Goal: Transaction & Acquisition: Purchase product/service

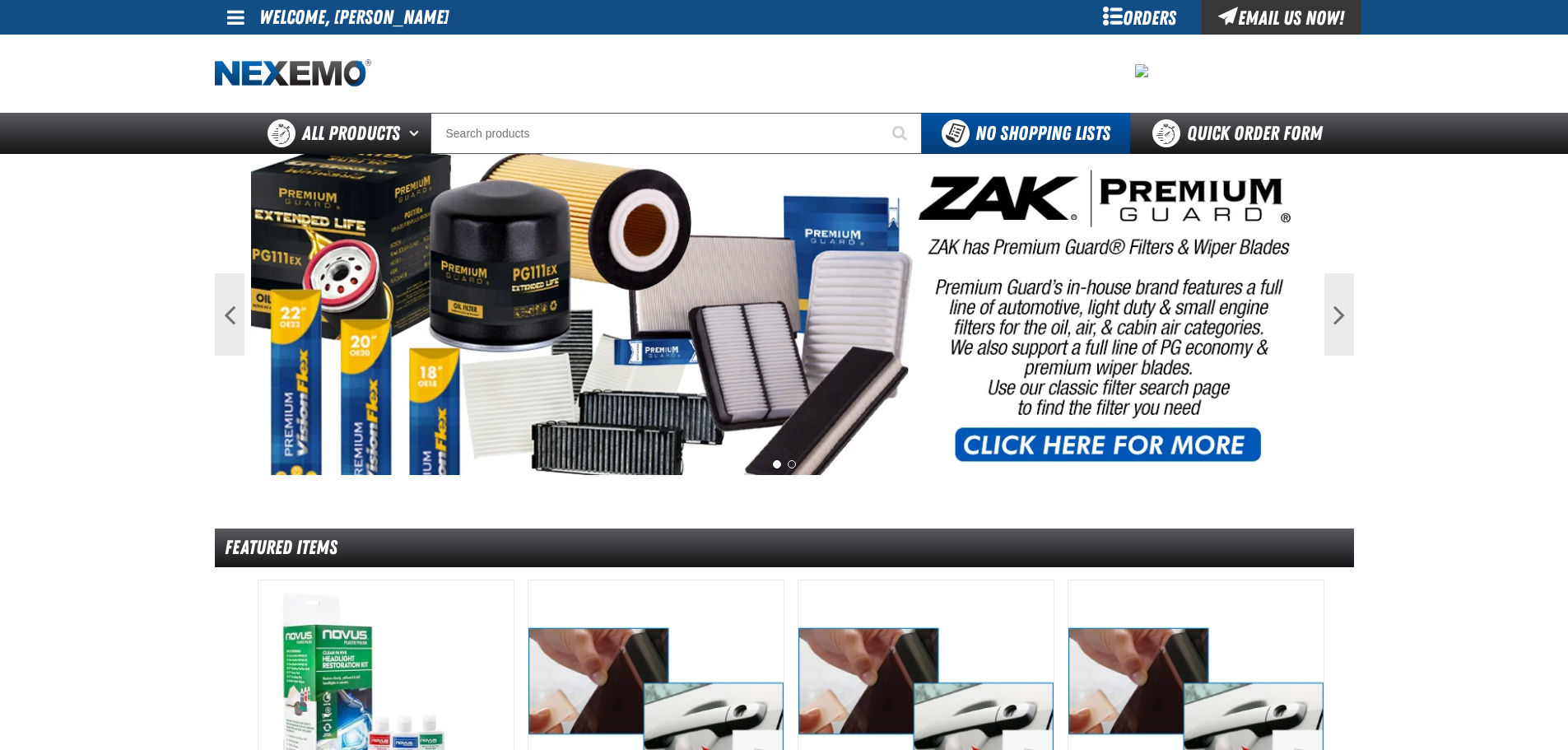
drag, startPoint x: 230, startPoint y: 13, endPoint x: 226, endPoint y: 28, distance: 15.5
click at [230, 13] on span at bounding box center [236, 17] width 17 height 20
click at [247, 51] on link "My Account My Account" at bounding box center [259, 49] width 73 height 16
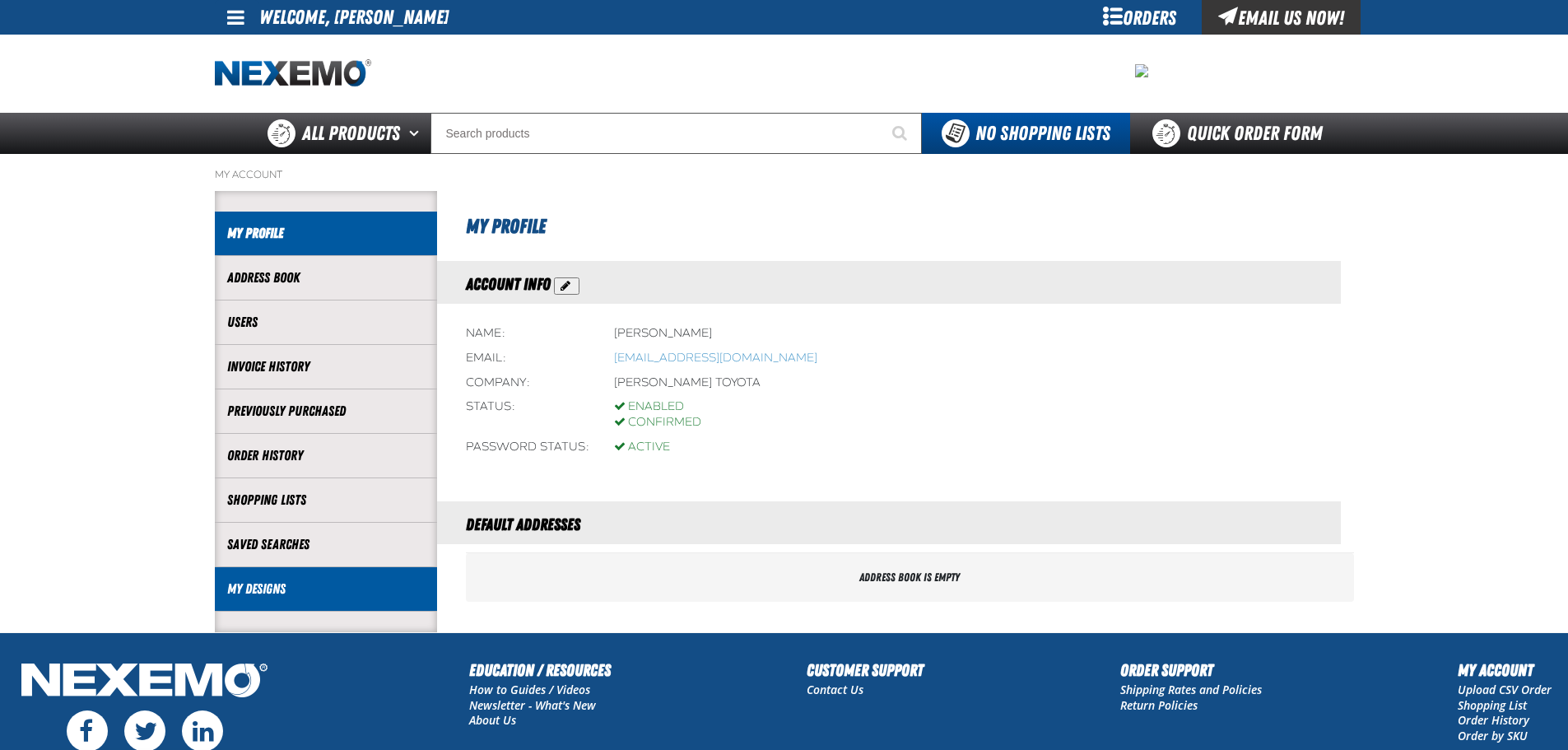
click at [338, 590] on link "My Designs" at bounding box center [327, 588] width 198 height 19
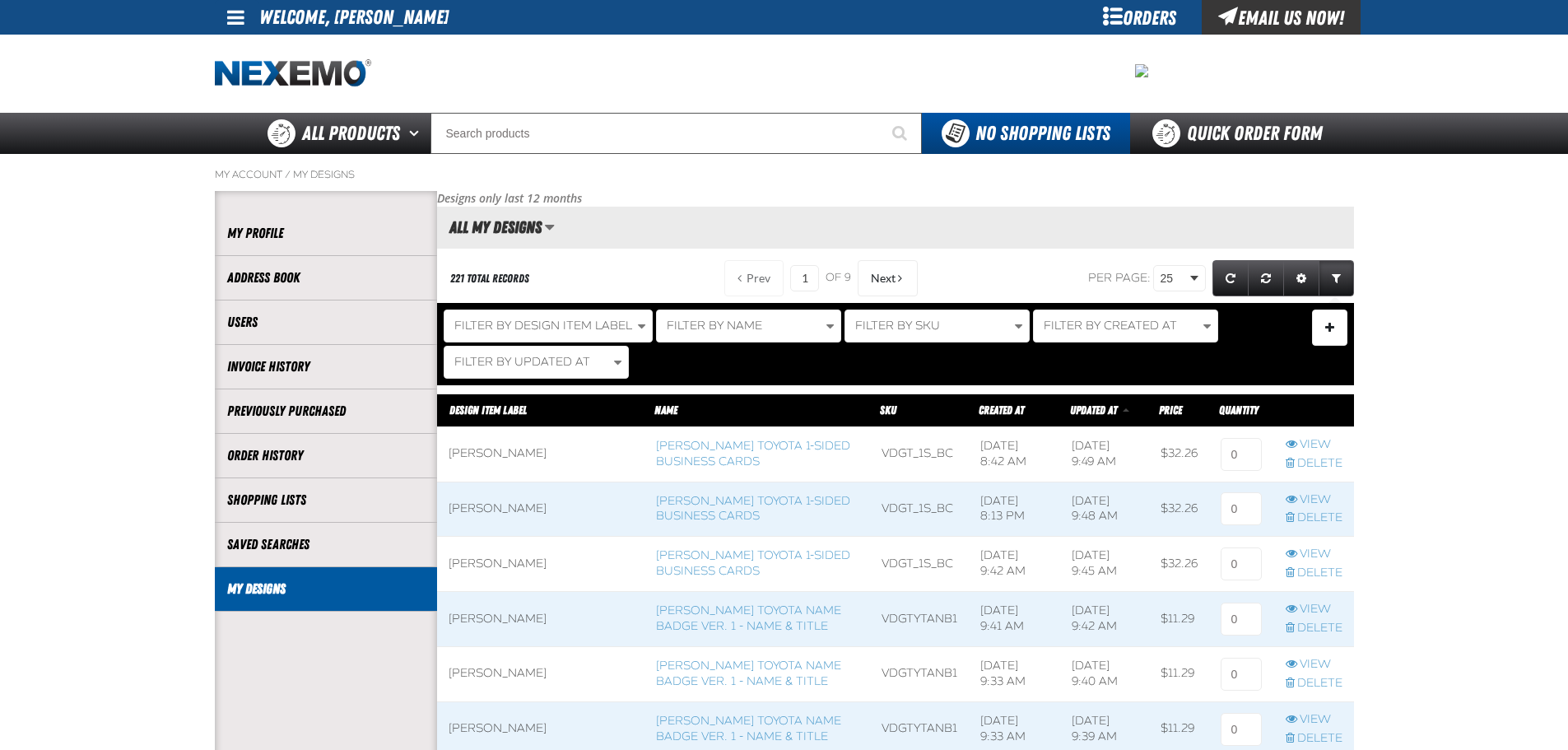
scroll to position [1, 1]
click at [677, 621] on link "Vandergriff Toyota Name Badge Ver. 1 - Name & Title" at bounding box center [748, 618] width 185 height 30
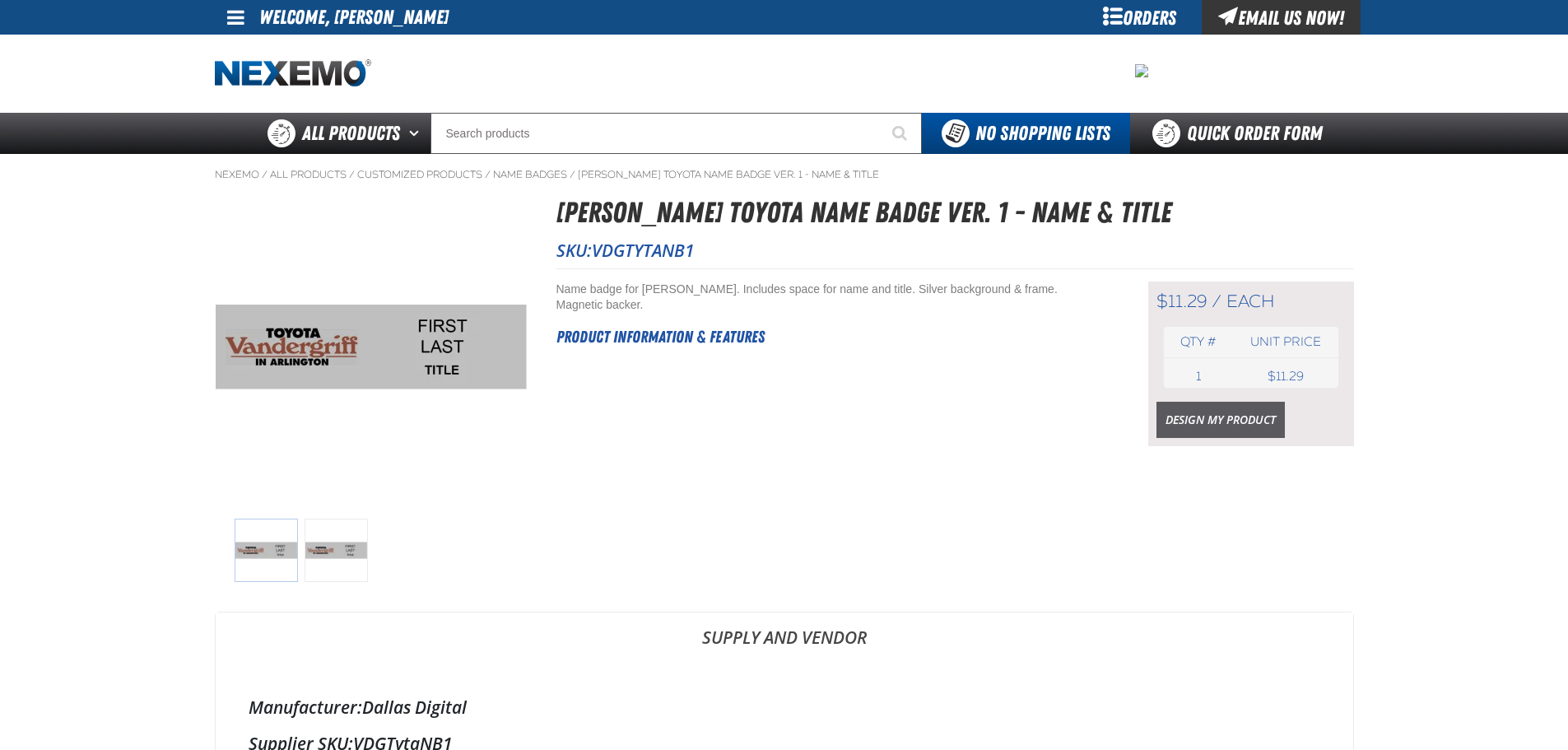
click at [1237, 425] on link "Design My Product" at bounding box center [1220, 419] width 129 height 36
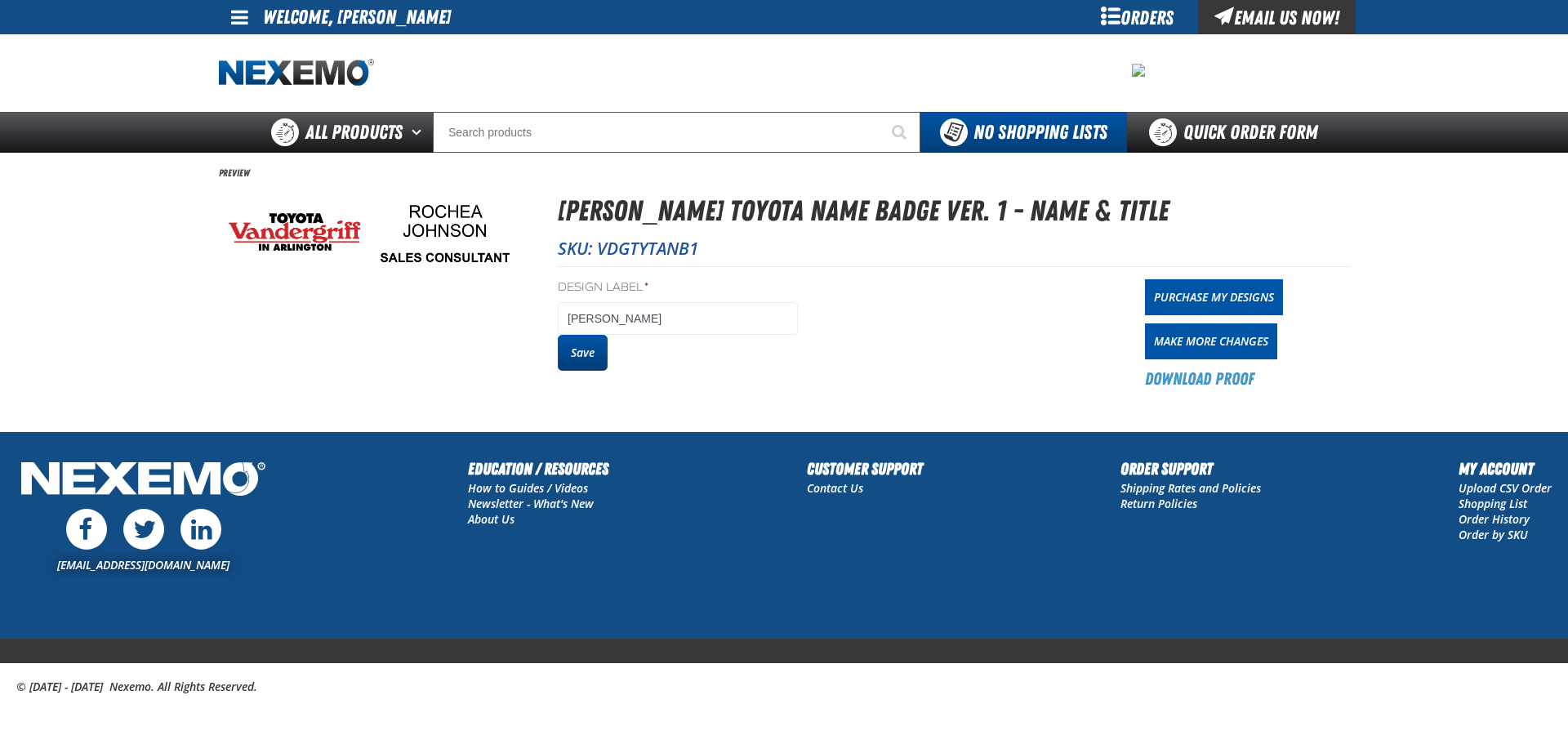
click at [582, 350] on button "Save" at bounding box center [582, 353] width 50 height 36
drag, startPoint x: 0, startPoint y: 0, endPoint x: 1187, endPoint y: 293, distance: 1222.6
click at [1187, 293] on link "Purchase My Designs" at bounding box center [1213, 297] width 138 height 36
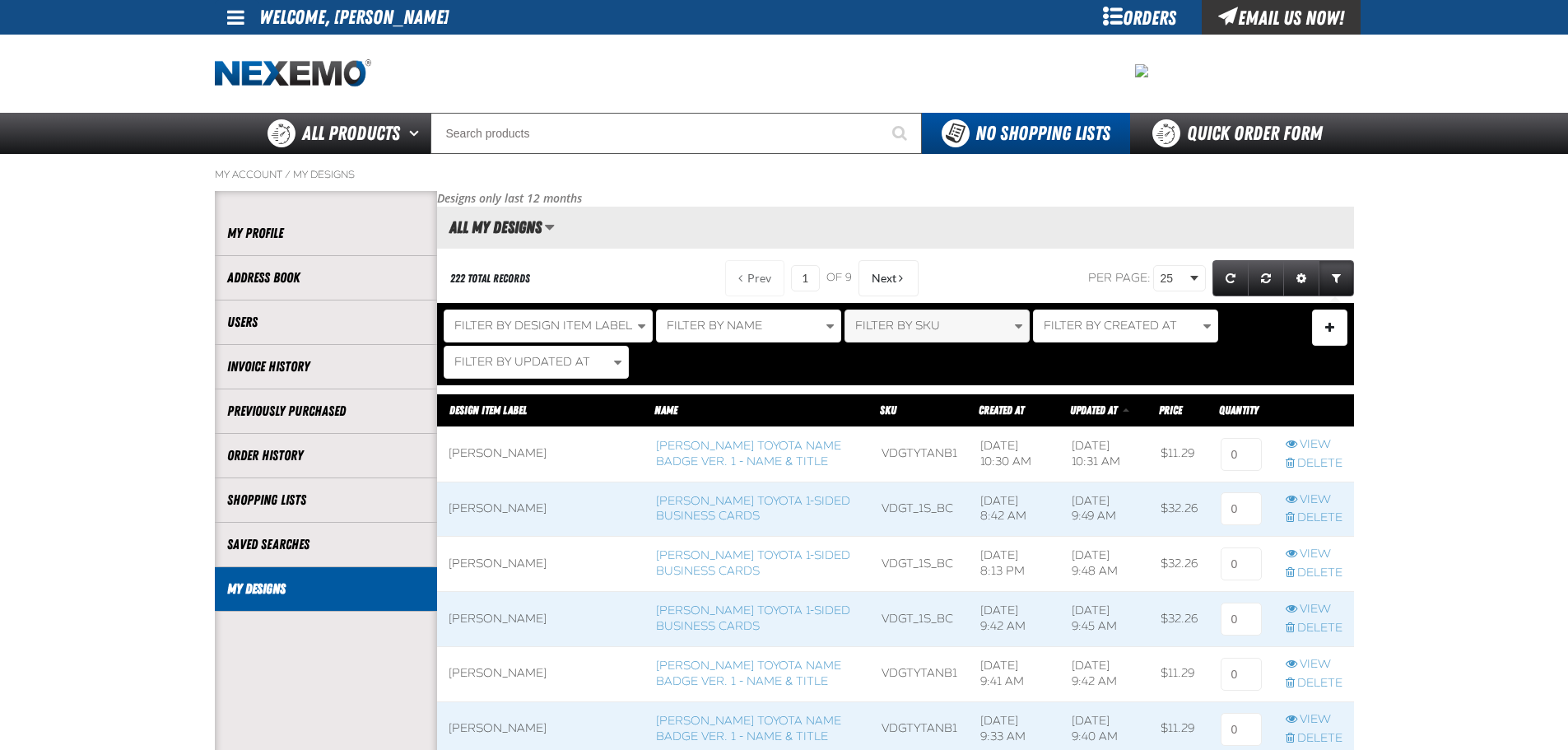
scroll to position [1, 1]
click at [656, 569] on link "[PERSON_NAME] Toyota 1-sided Business Cards" at bounding box center [753, 563] width 195 height 30
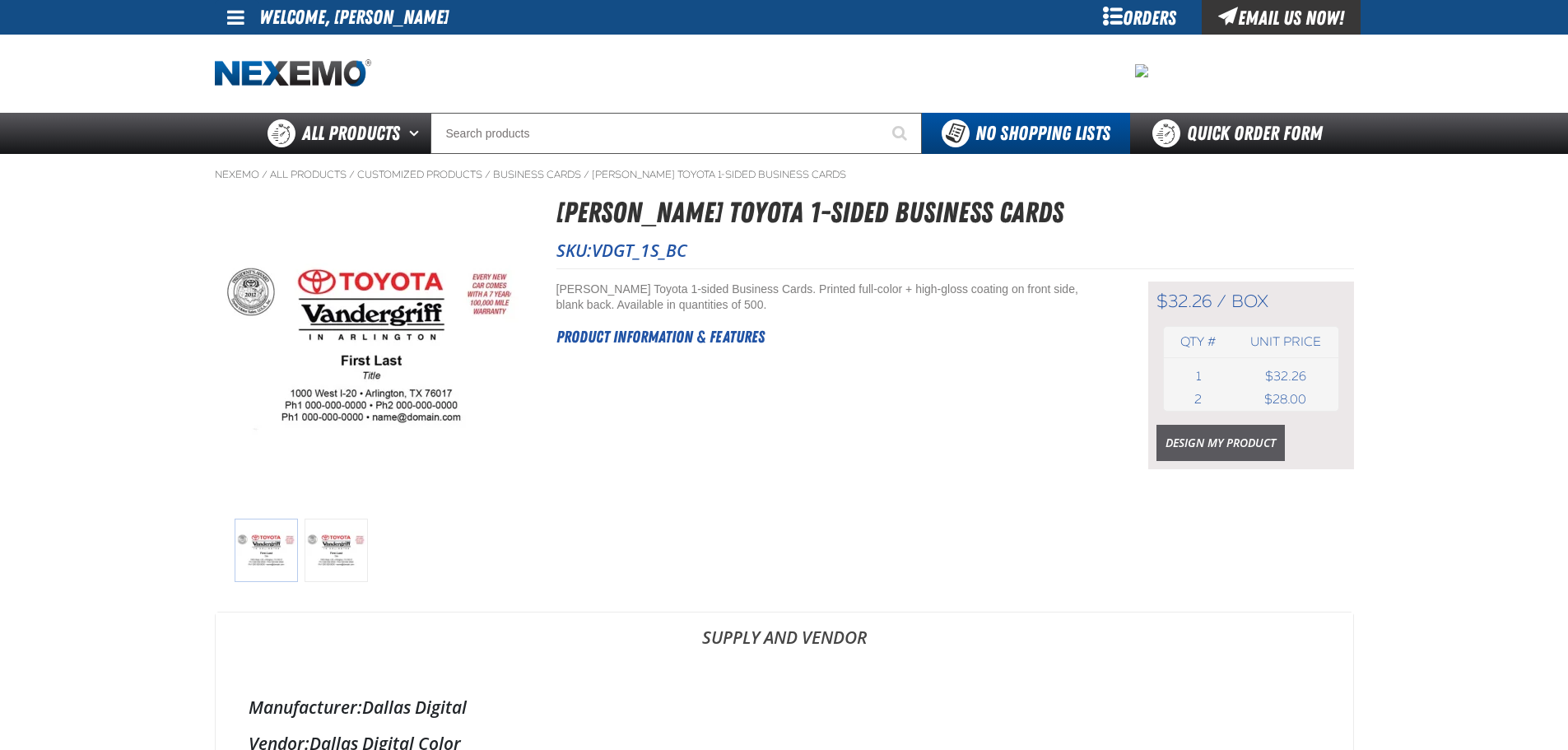
click at [1263, 439] on link "Design My Product" at bounding box center [1220, 442] width 129 height 36
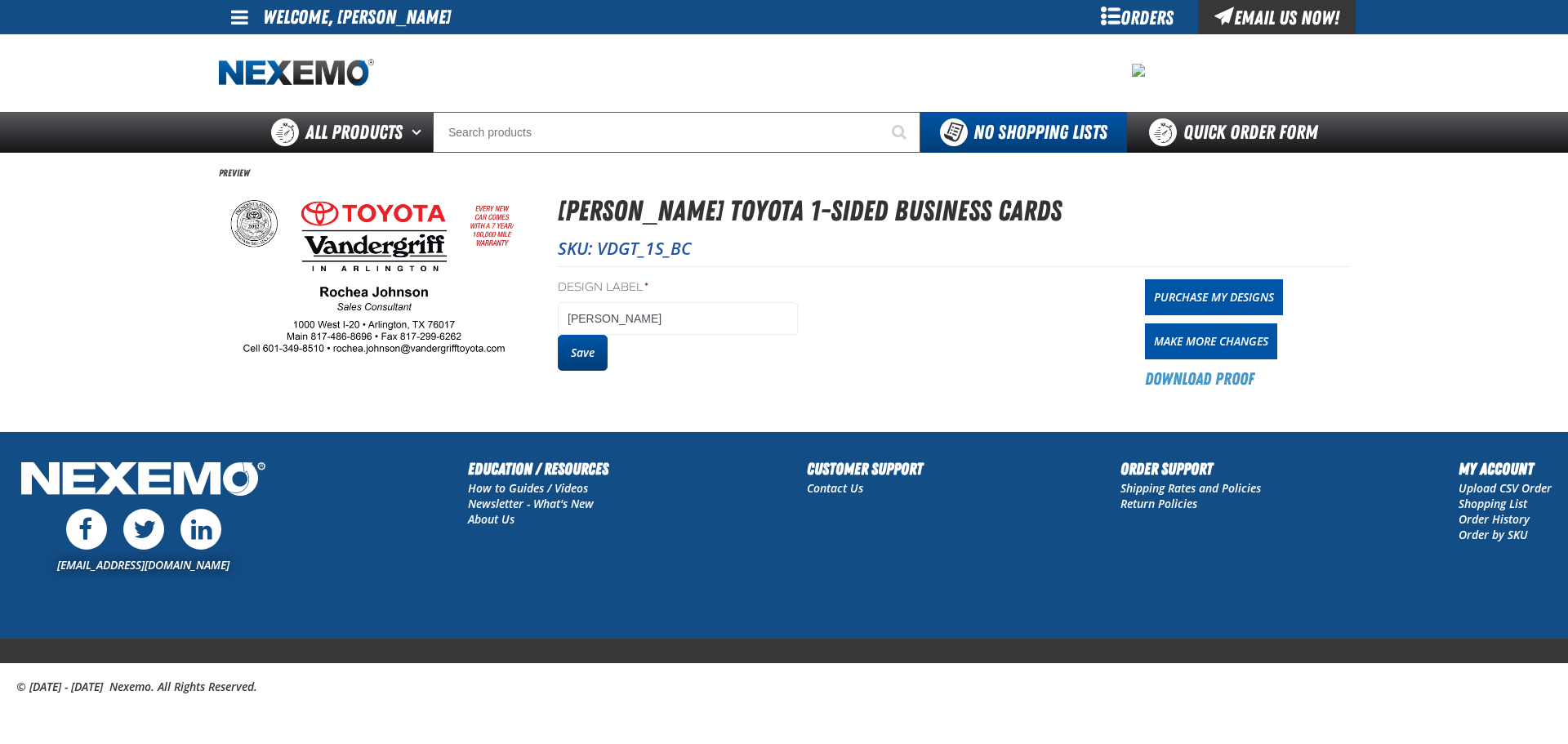
click at [599, 353] on button "Save" at bounding box center [582, 353] width 50 height 36
drag, startPoint x: 0, startPoint y: 0, endPoint x: 1230, endPoint y: 301, distance: 1266.3
click at [1230, 301] on link "Purchase My Designs" at bounding box center [1213, 297] width 138 height 36
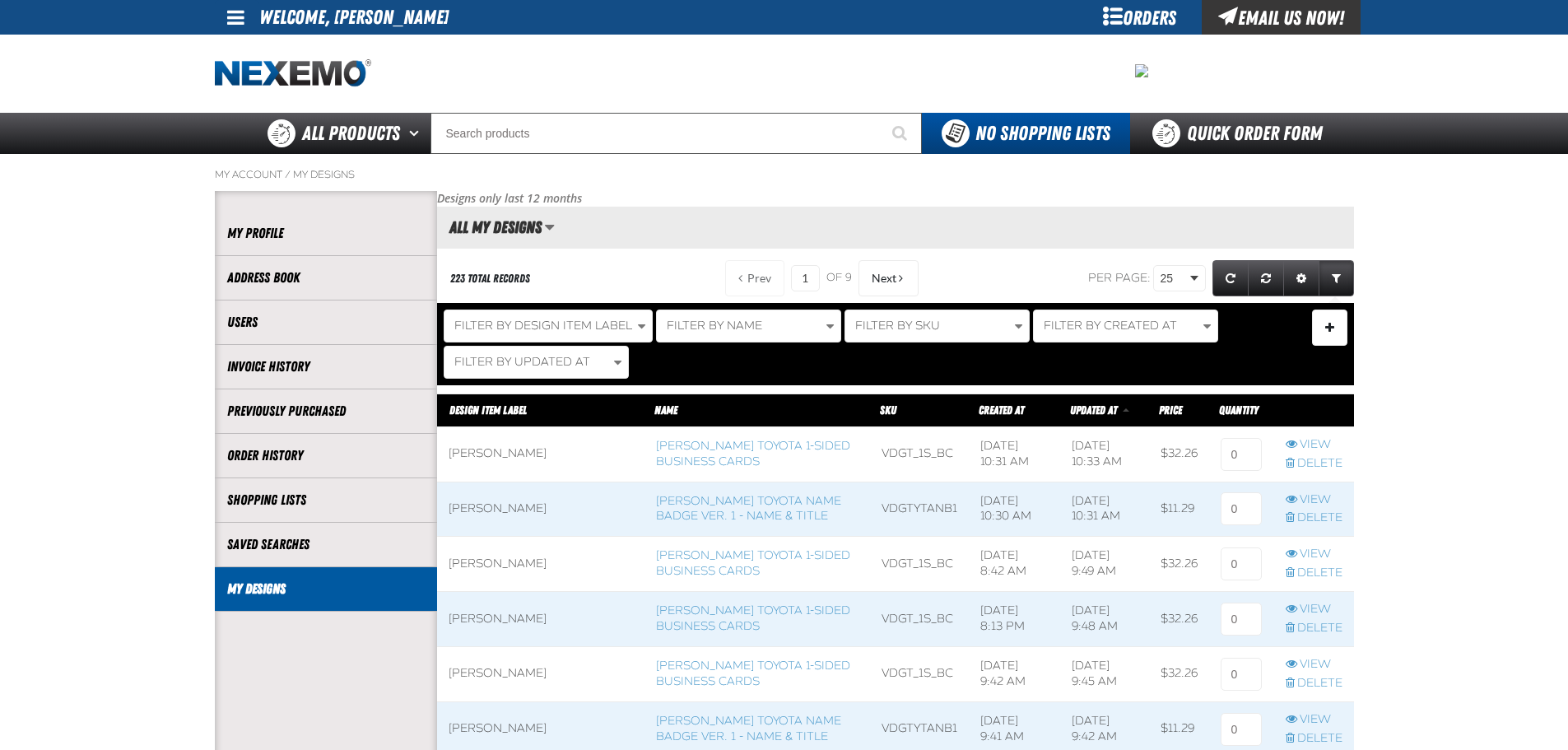
scroll to position [1, 1]
click at [1235, 504] on input at bounding box center [1241, 508] width 41 height 33
type input "1"
click at [1248, 463] on input at bounding box center [1241, 454] width 41 height 33
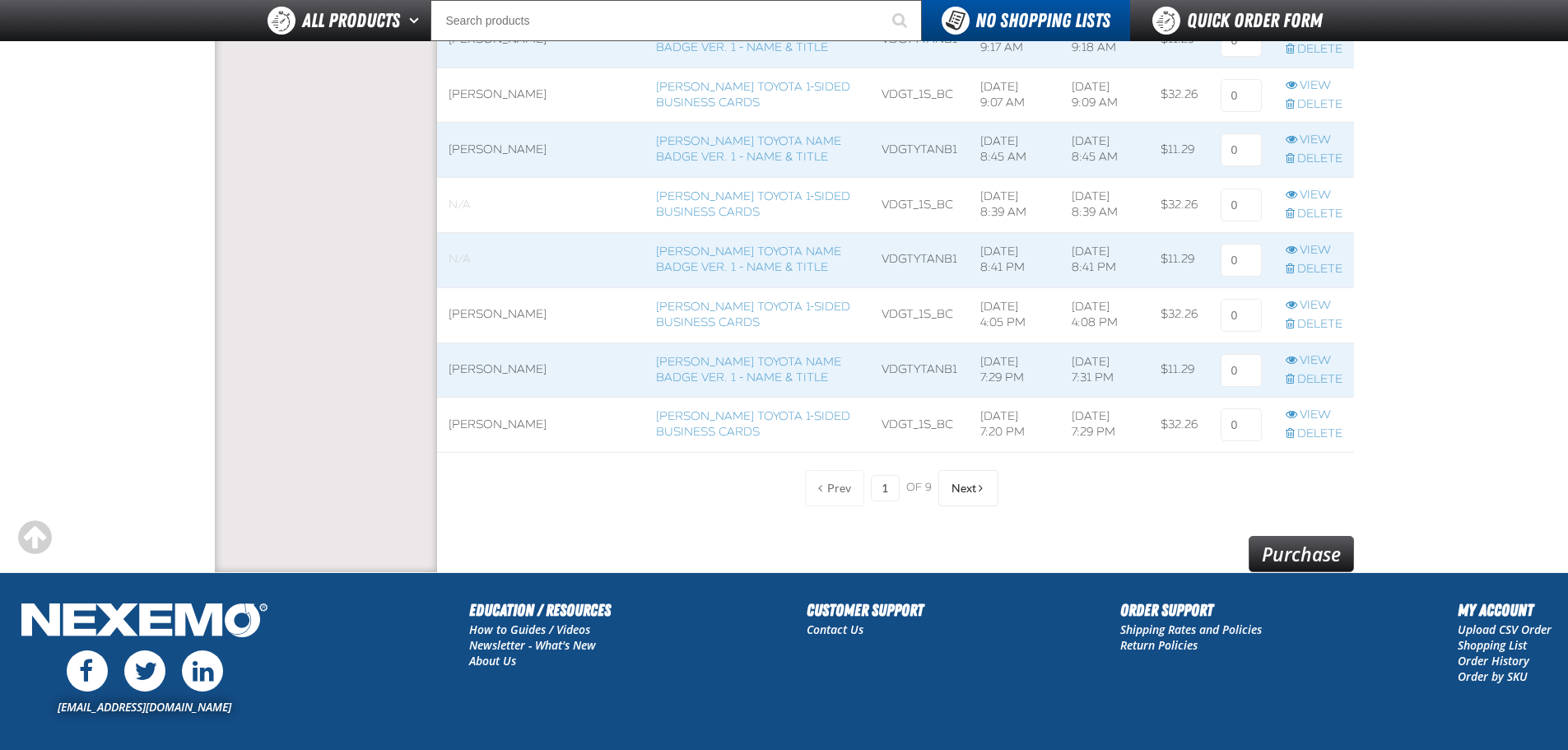
scroll to position [1317, 0]
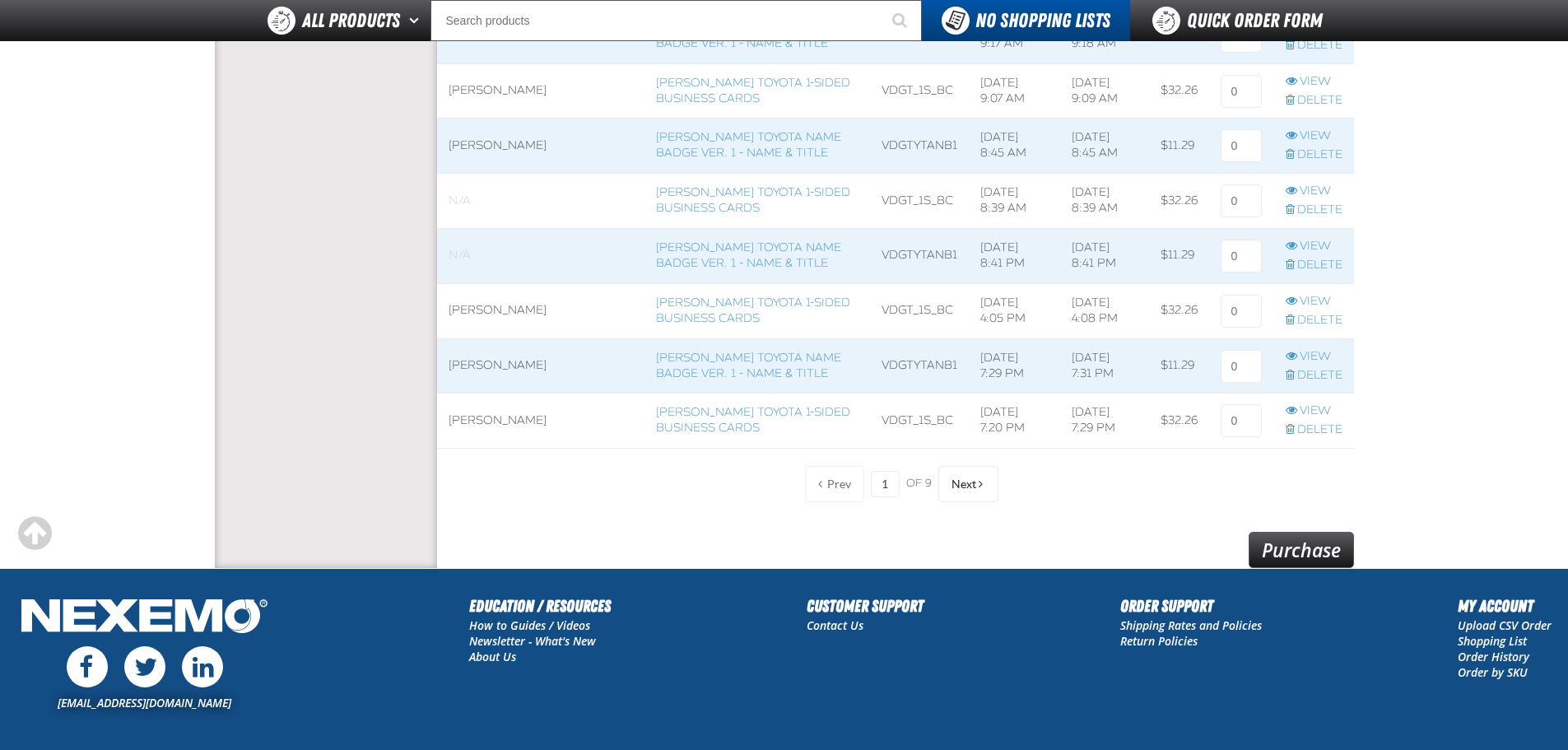
type input "1"
click at [1260, 559] on link "Purchase" at bounding box center [1302, 550] width 106 height 36
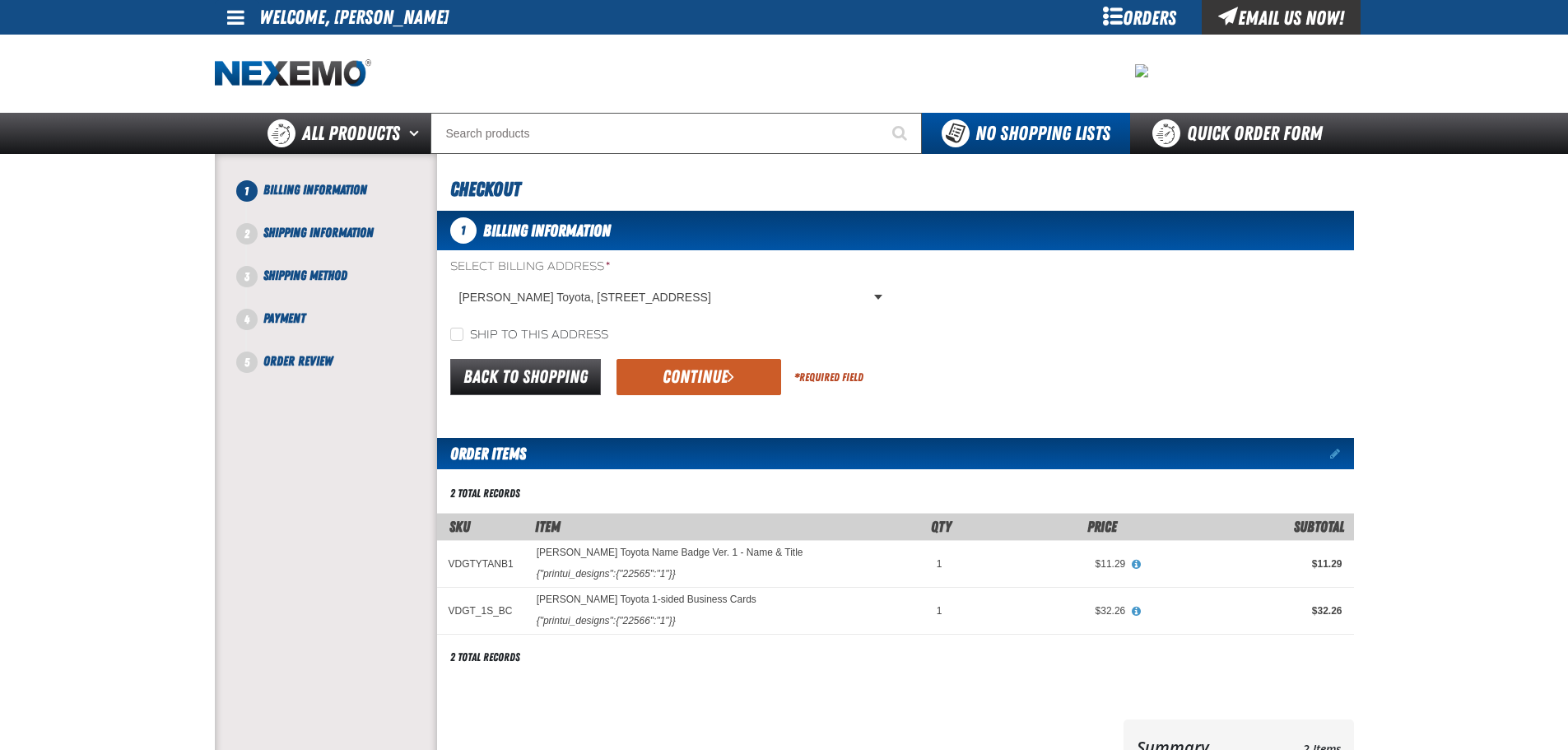
click at [475, 334] on label "Ship to this address" at bounding box center [529, 336] width 158 height 16
click at [463, 334] on input "Ship to this address" at bounding box center [456, 334] width 13 height 13
checkbox input "true"
click at [710, 374] on button "Continue" at bounding box center [698, 376] width 165 height 36
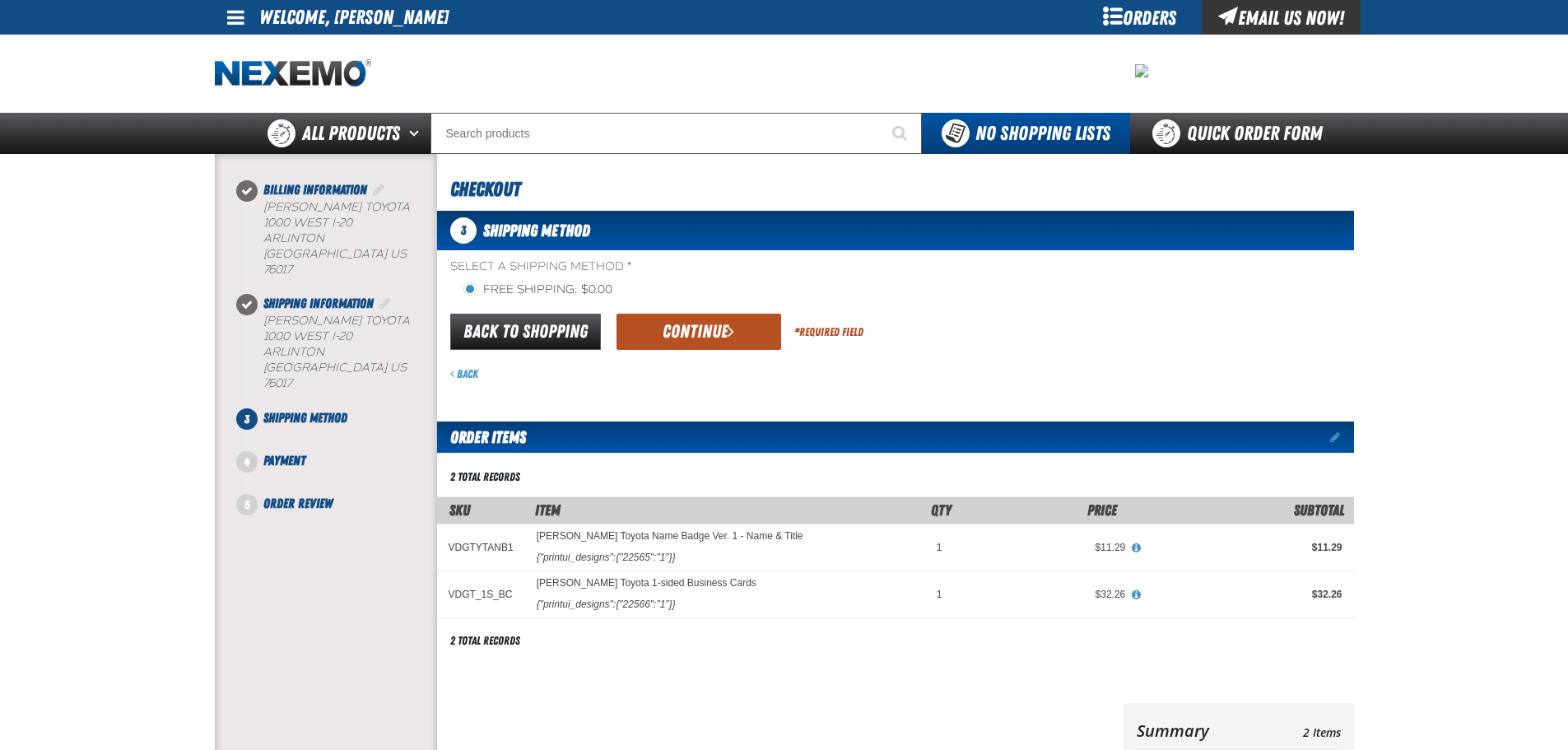
click at [697, 330] on button "Continue" at bounding box center [698, 332] width 165 height 36
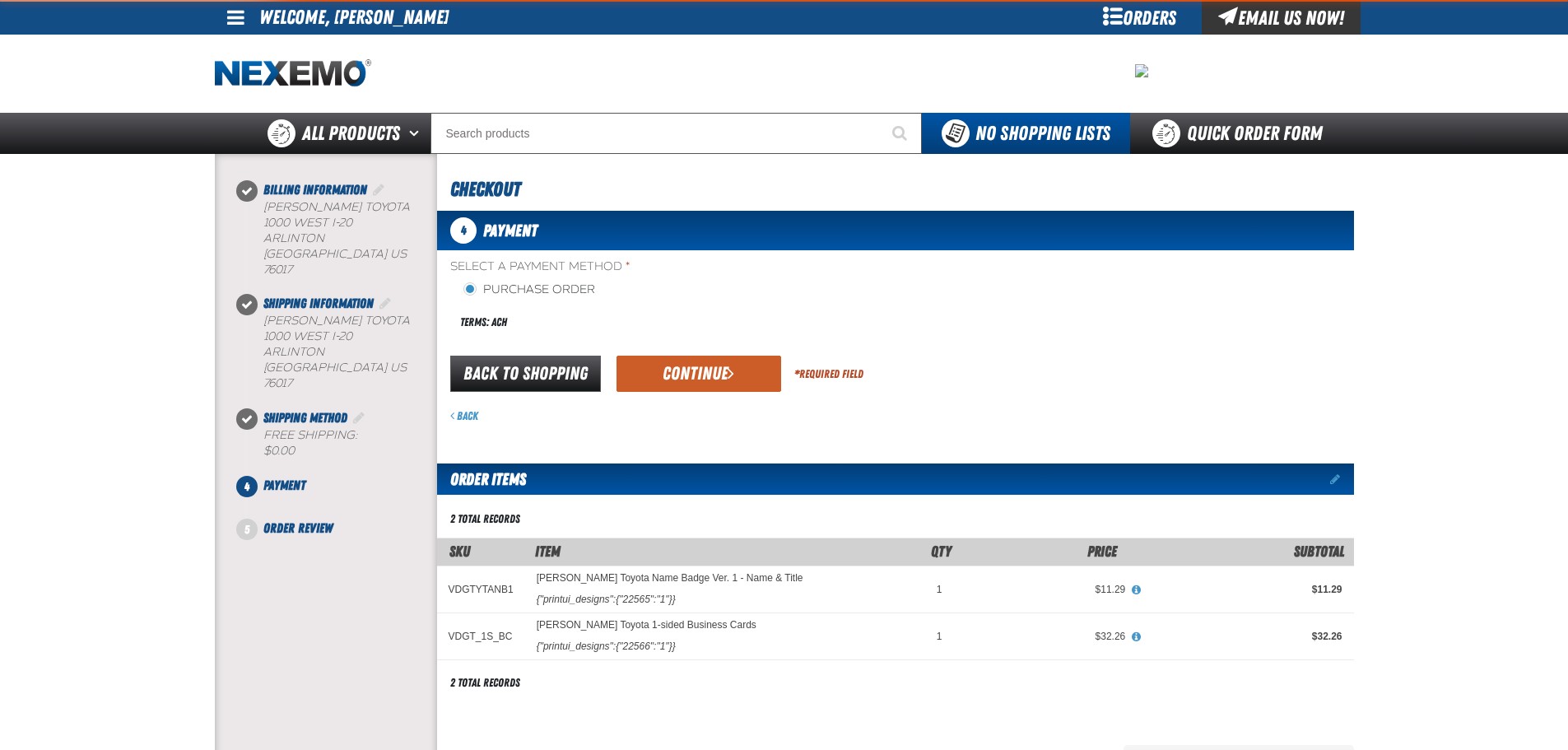
click at [697, 330] on div "Terms: ACH" at bounding box center [673, 322] width 445 height 35
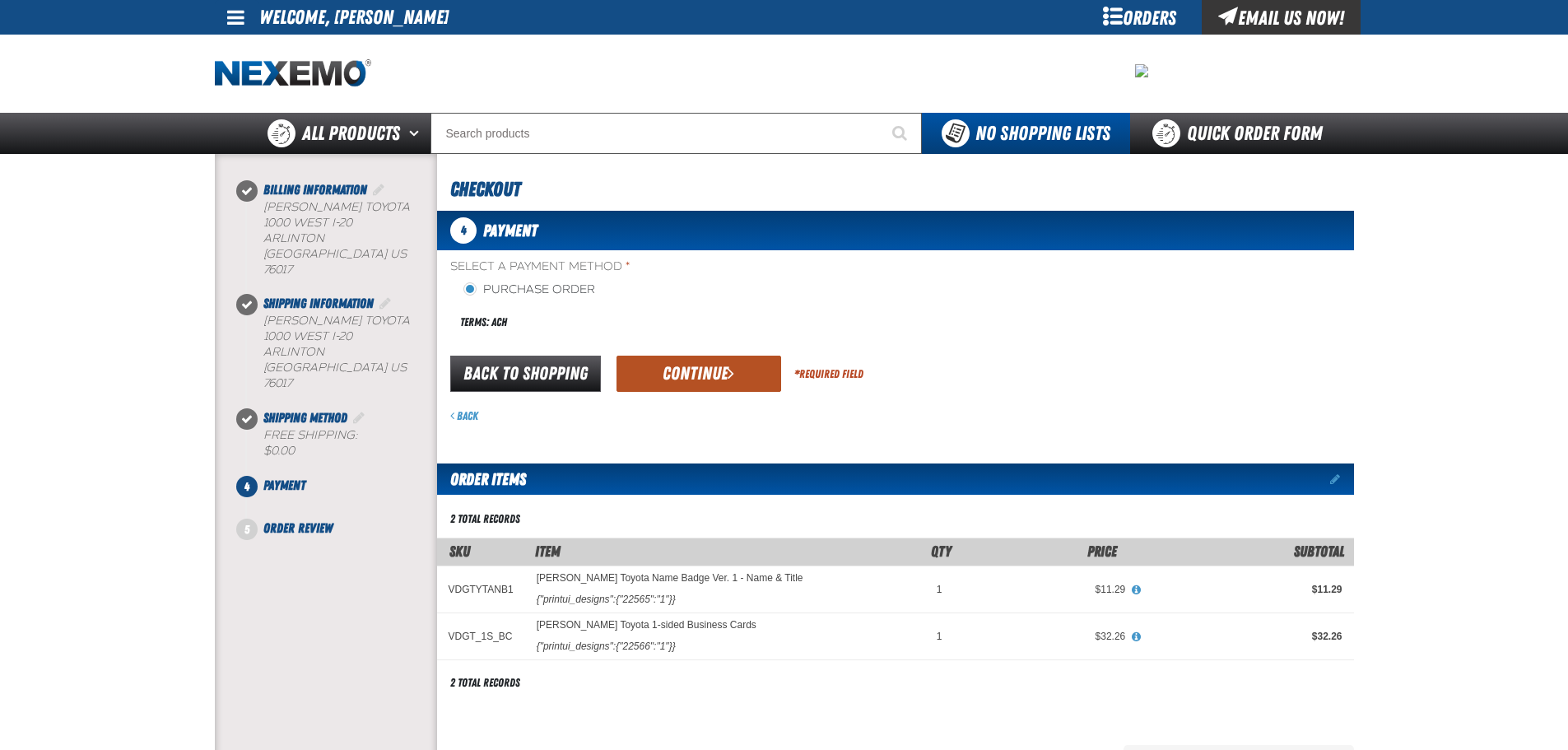
click at [697, 369] on button "Continue" at bounding box center [698, 374] width 165 height 36
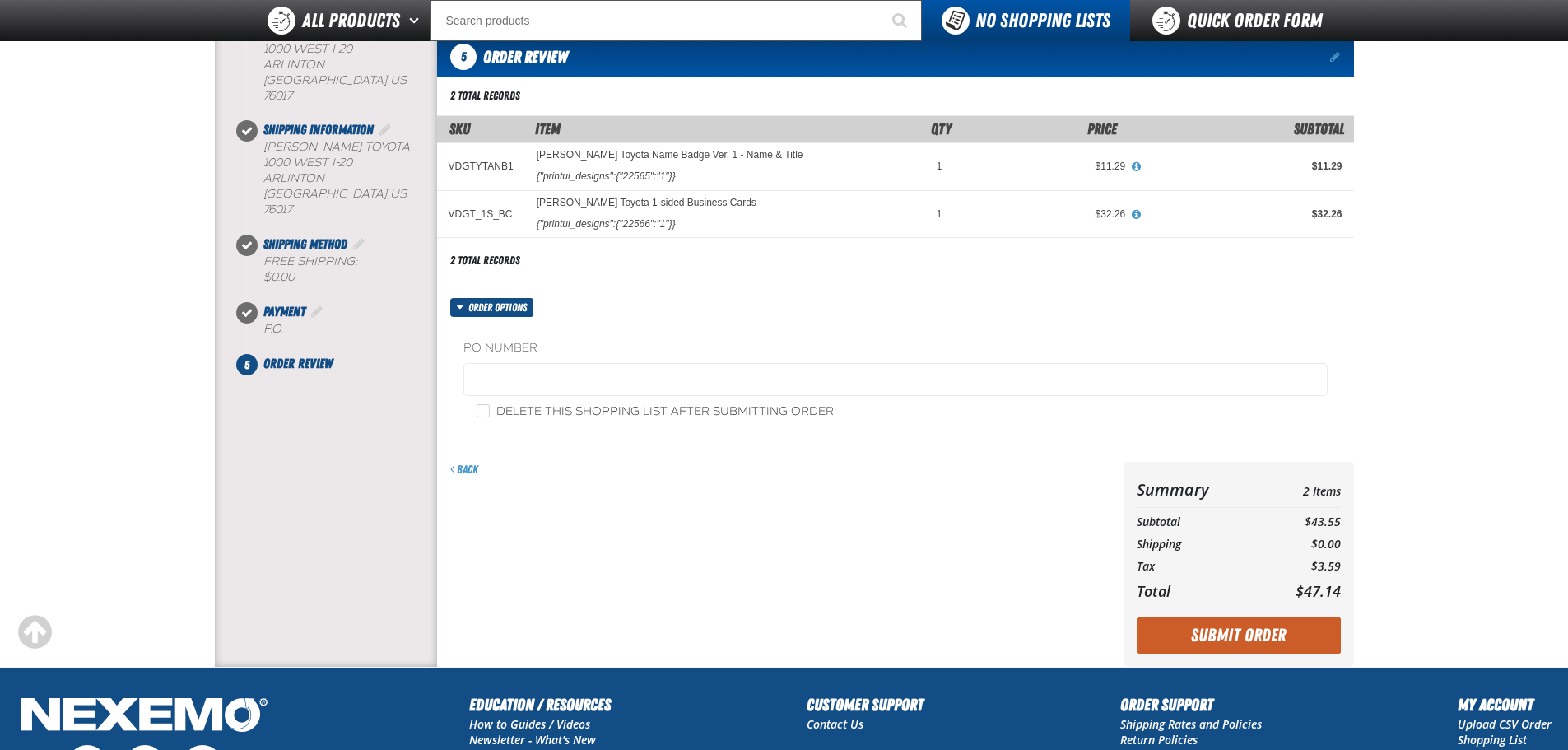
scroll to position [165, 0]
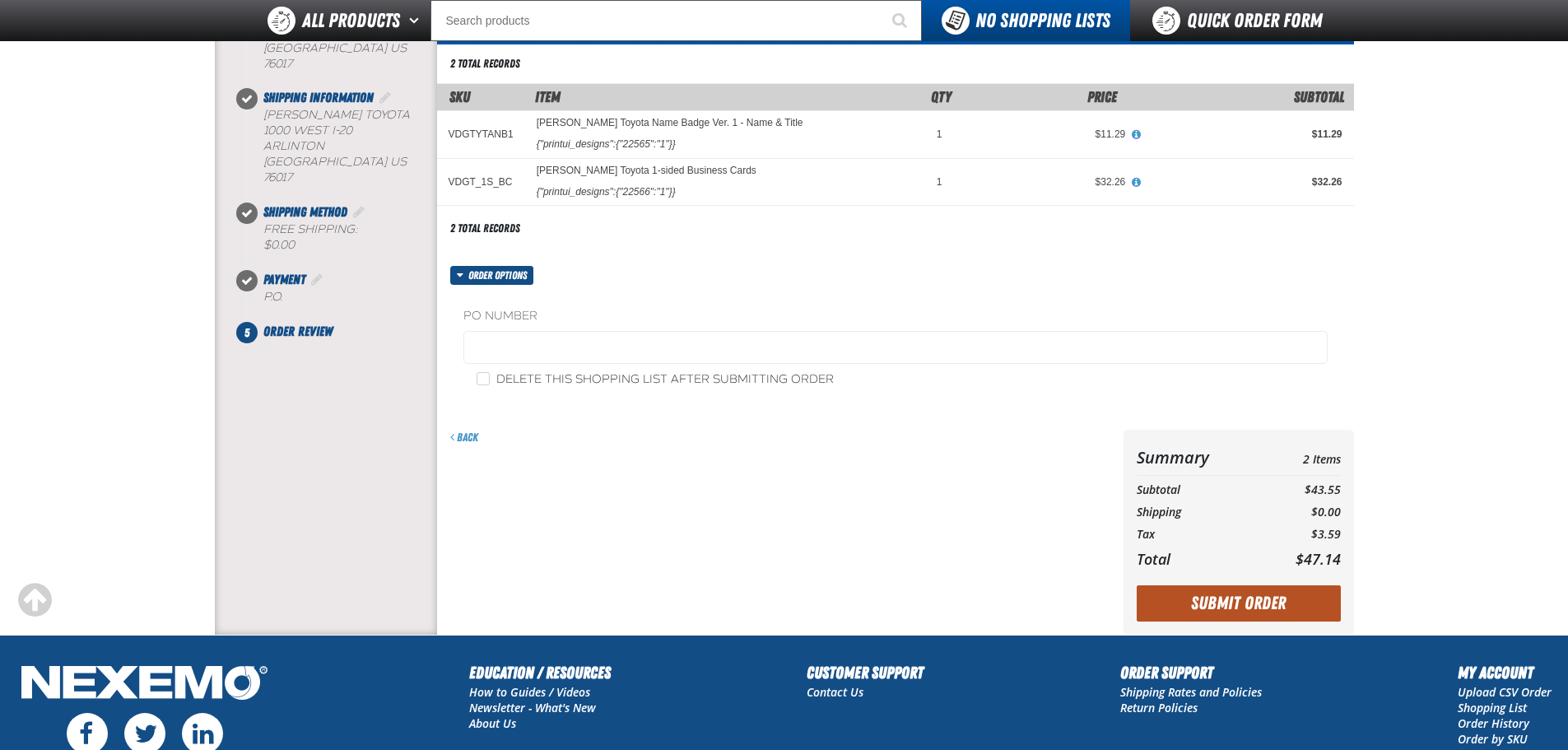
click at [1273, 616] on button "Submit Order" at bounding box center [1238, 603] width 204 height 36
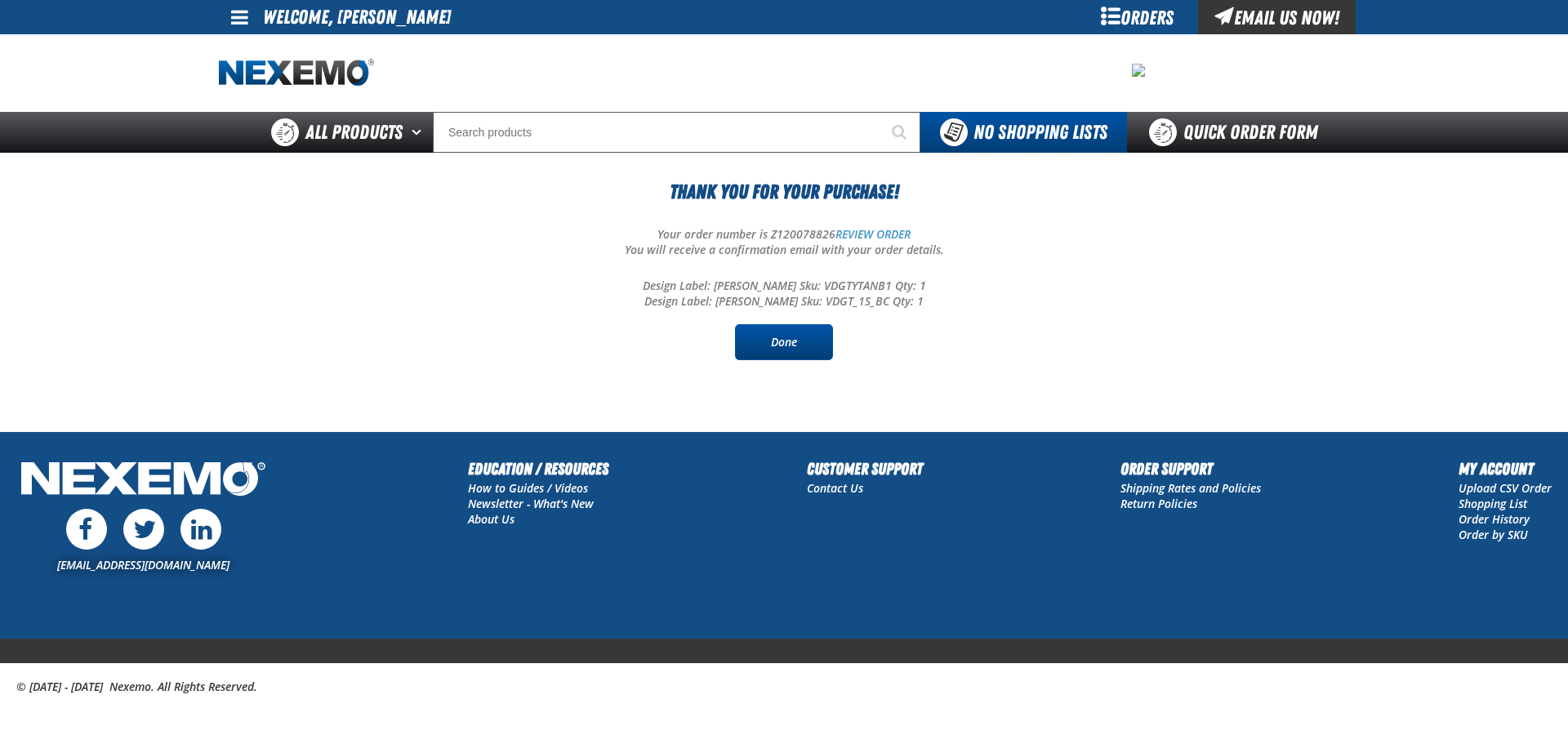
click at [825, 345] on link "Done" at bounding box center [784, 342] width 98 height 36
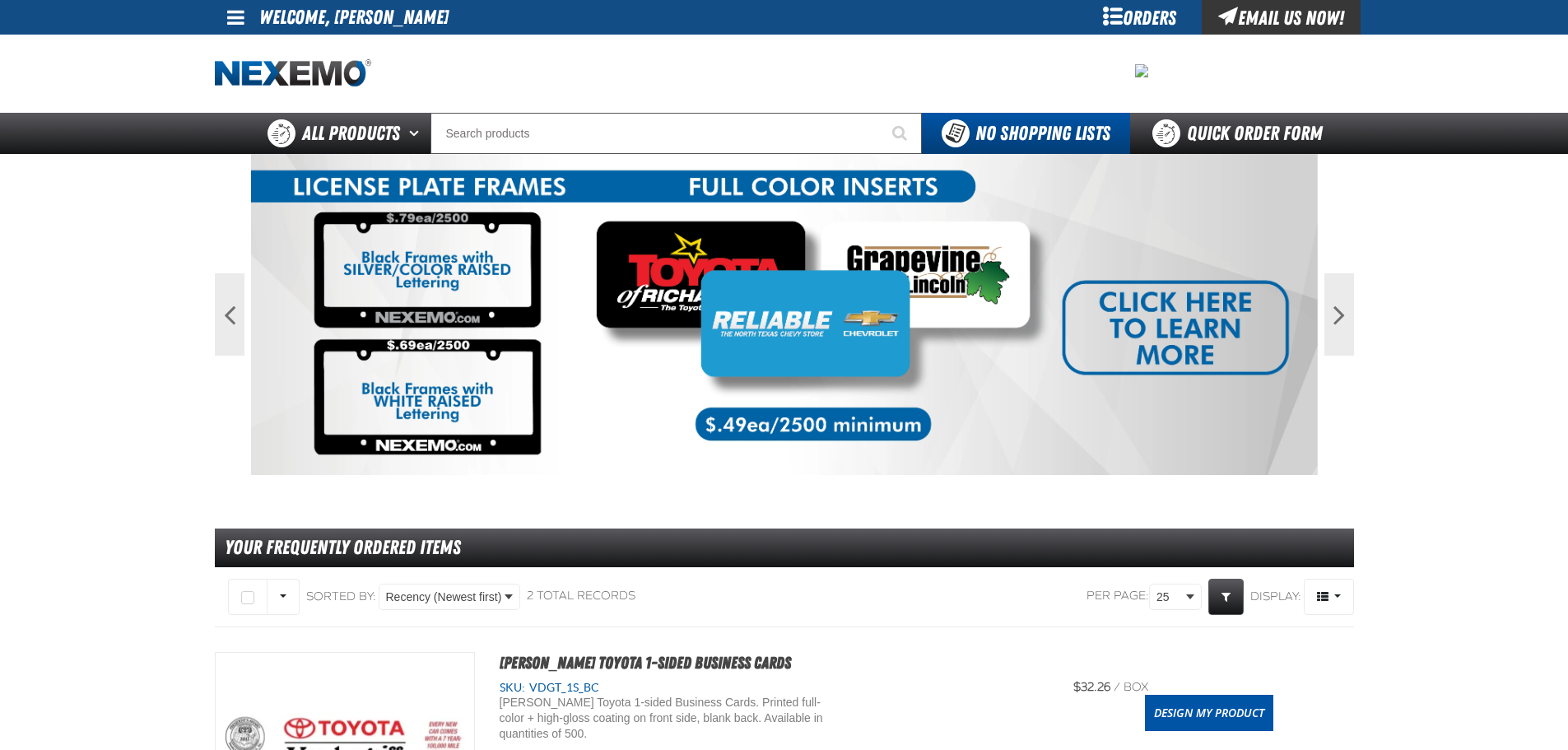
click at [236, 28] on link at bounding box center [237, 17] width 45 height 35
